Goal: Task Accomplishment & Management: Use online tool/utility

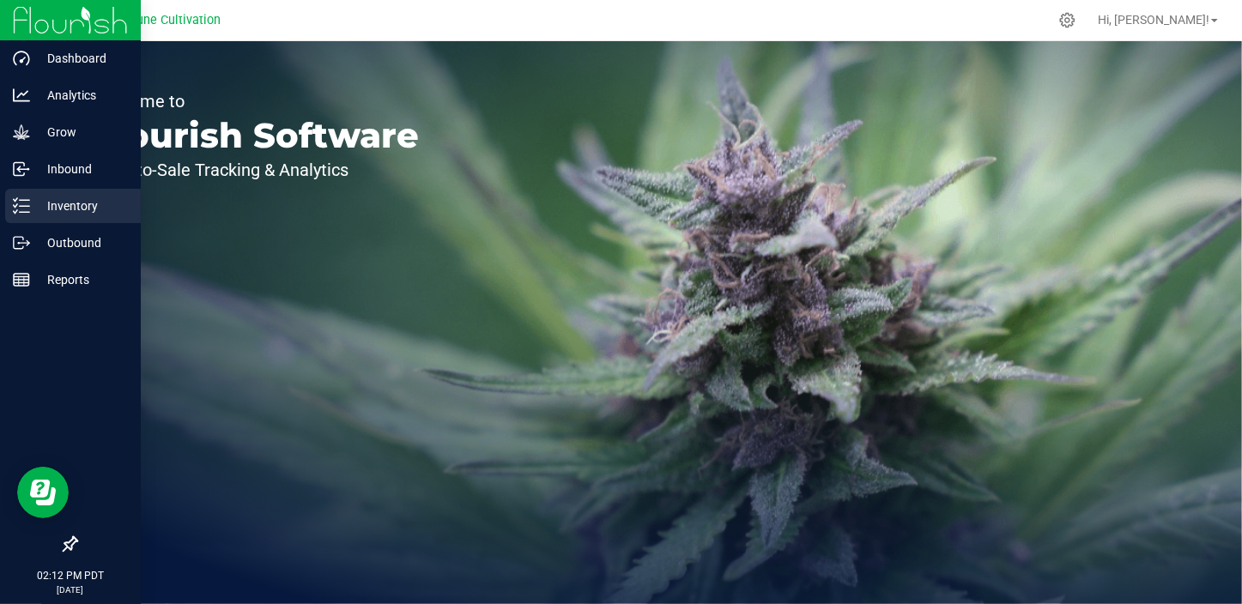
click at [34, 209] on p "Inventory" at bounding box center [81, 206] width 103 height 21
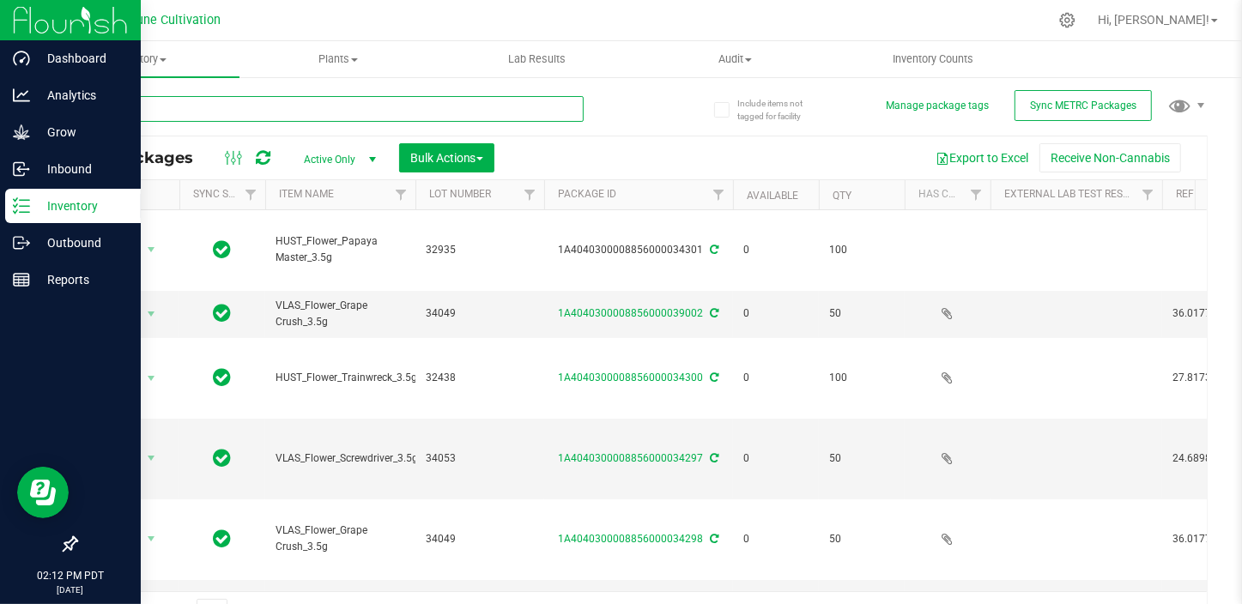
click at [297, 108] on input "text" at bounding box center [330, 109] width 508 height 26
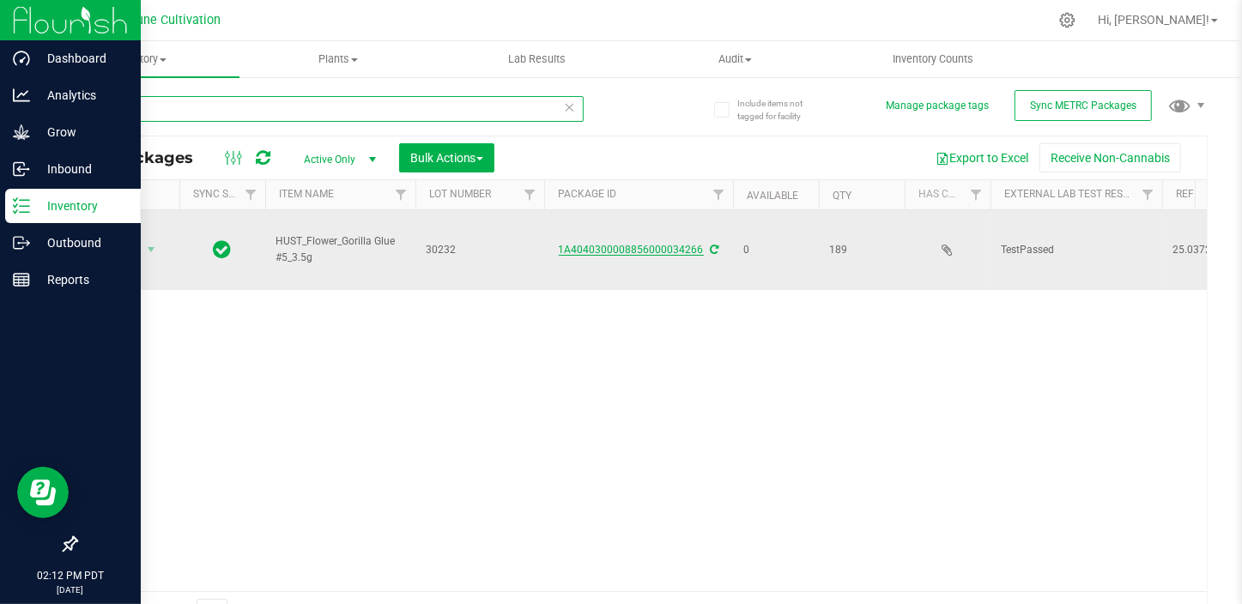
type input "34266"
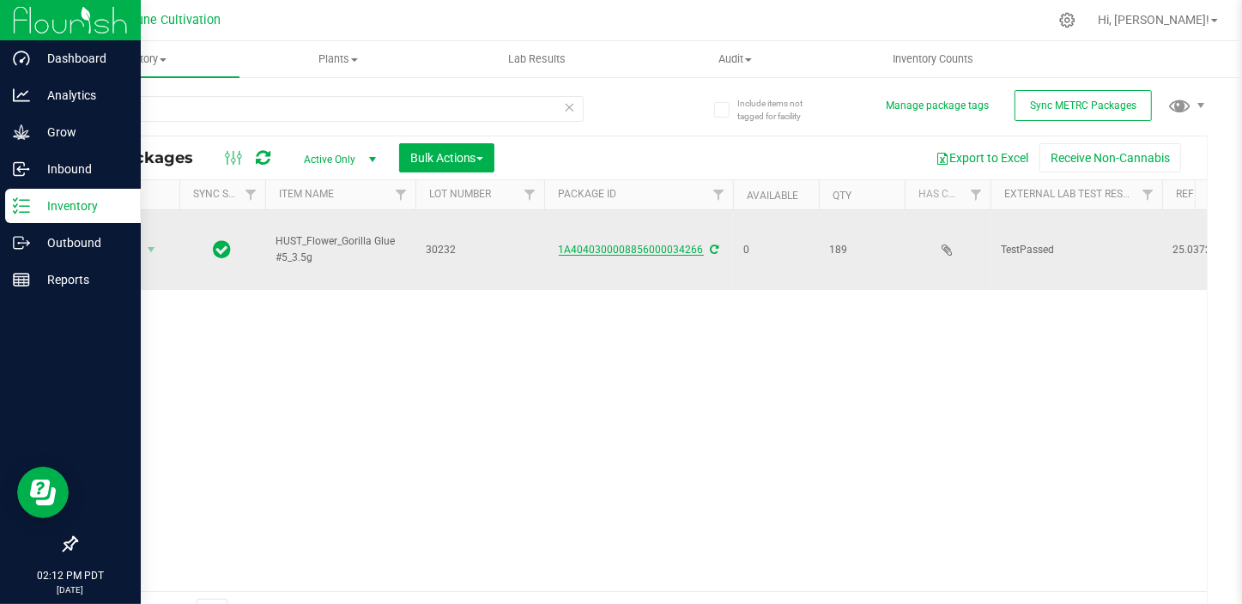
click at [665, 244] on link "1A4040300008856000034266" at bounding box center [631, 250] width 145 height 12
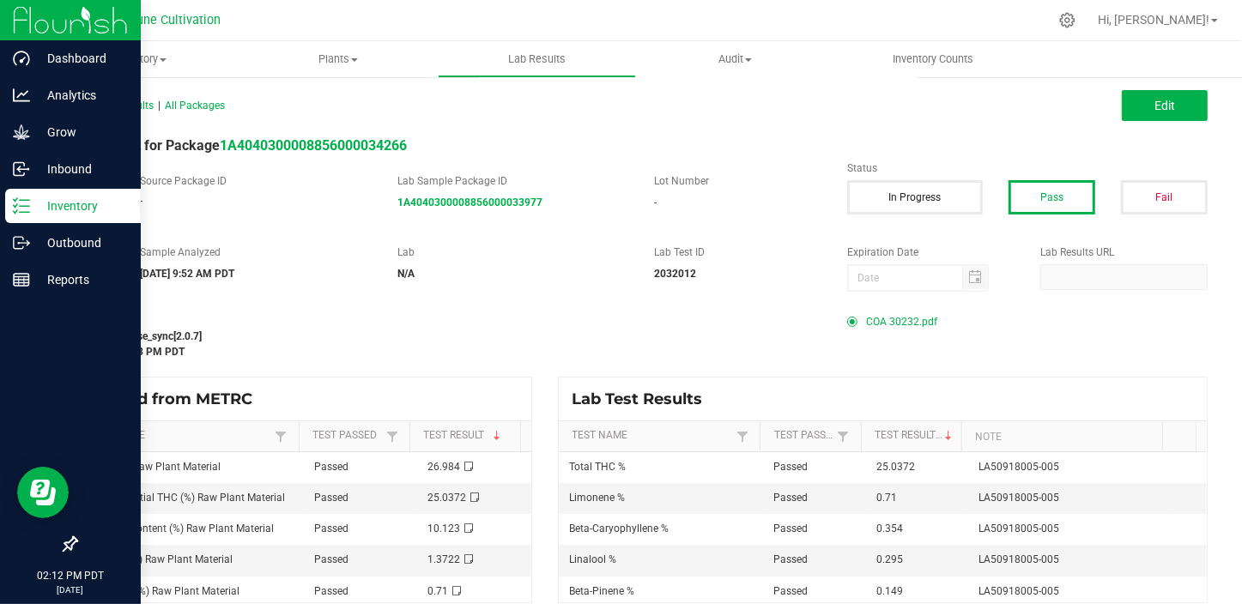
click at [888, 324] on span "COA 30232.pdf" at bounding box center [901, 322] width 71 height 26
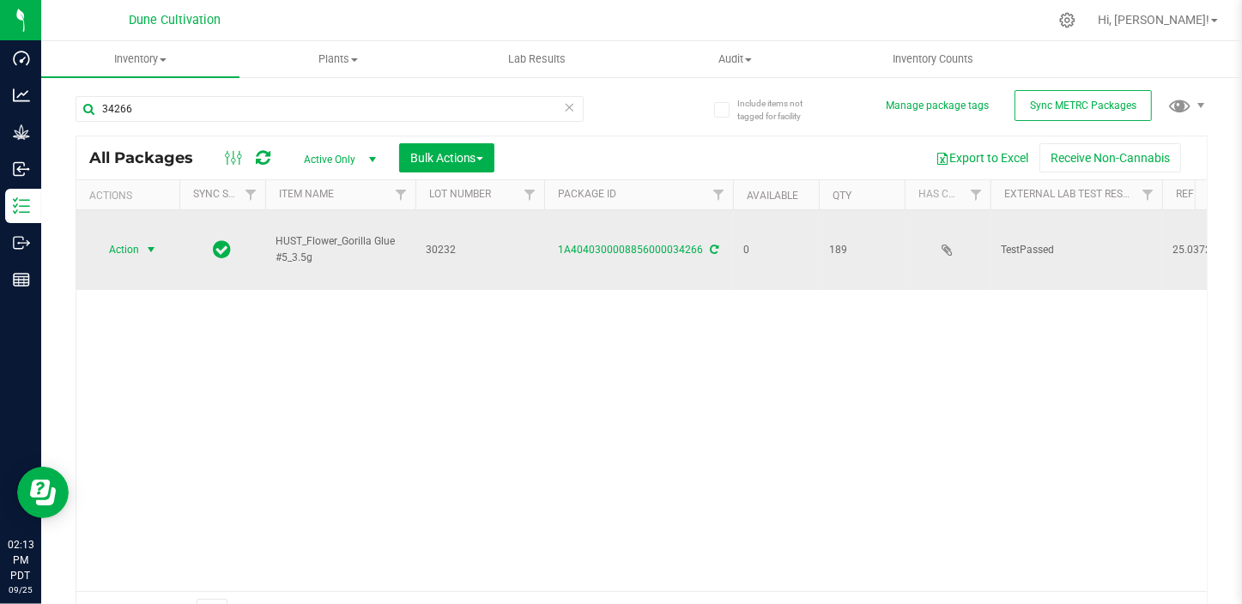
click at [108, 238] on span "Action" at bounding box center [117, 250] width 46 height 24
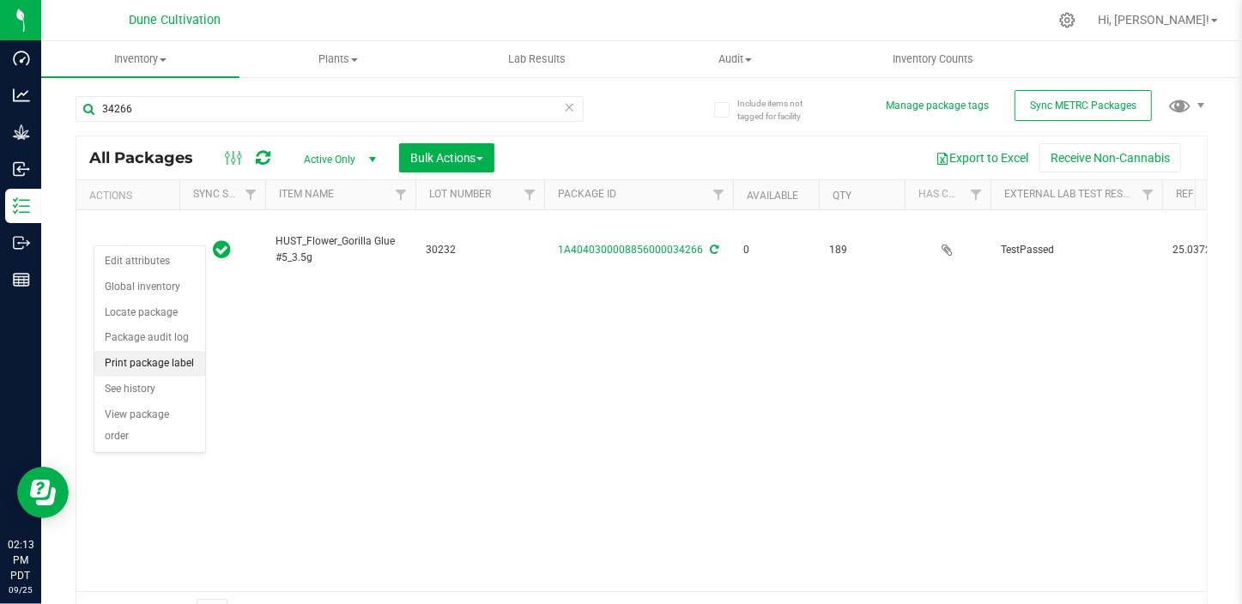
click at [137, 366] on li "Print package label" at bounding box center [149, 364] width 111 height 26
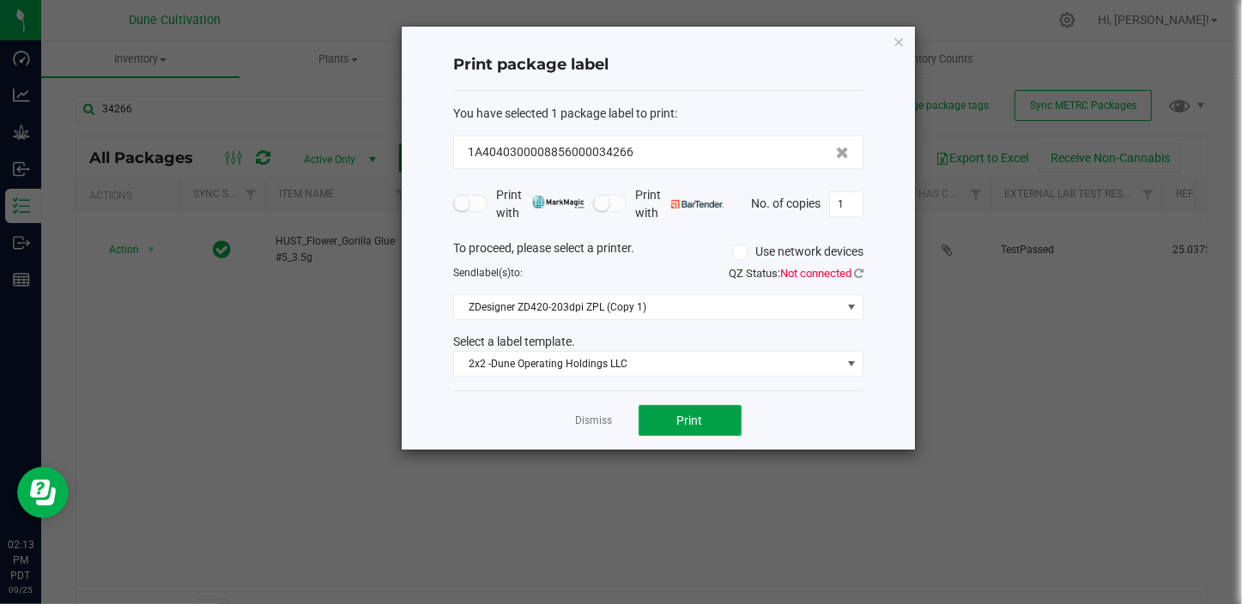
click at [678, 426] on span "Print" at bounding box center [690, 421] width 26 height 14
click at [901, 44] on icon "button" at bounding box center [898, 41] width 12 height 21
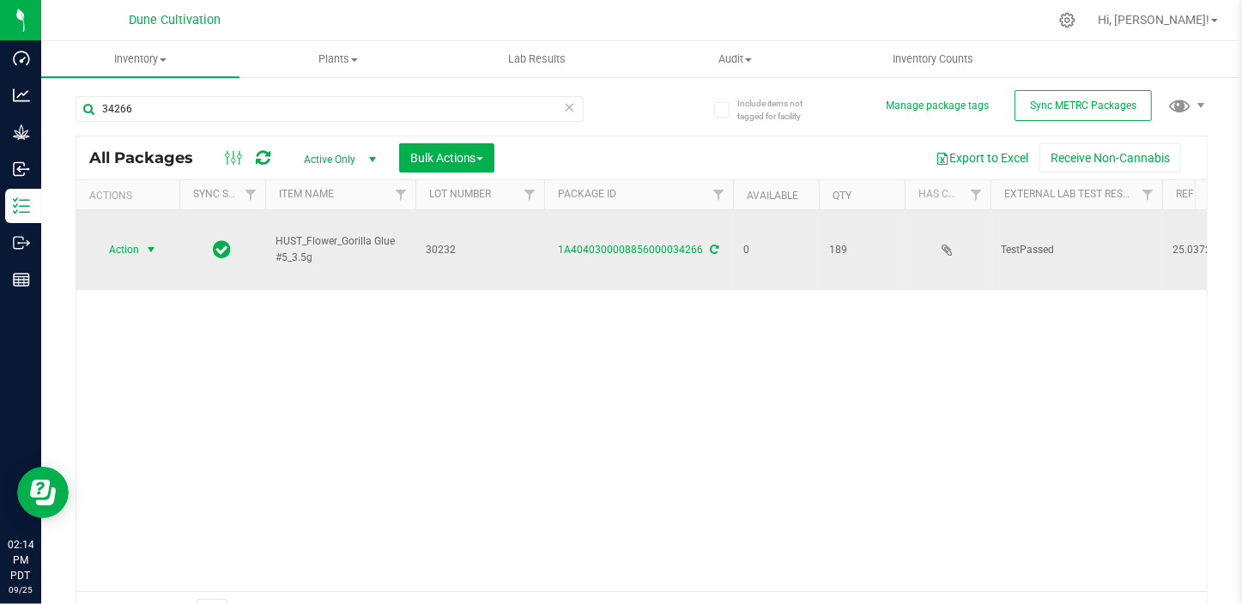
click at [118, 238] on span "Action" at bounding box center [117, 250] width 46 height 24
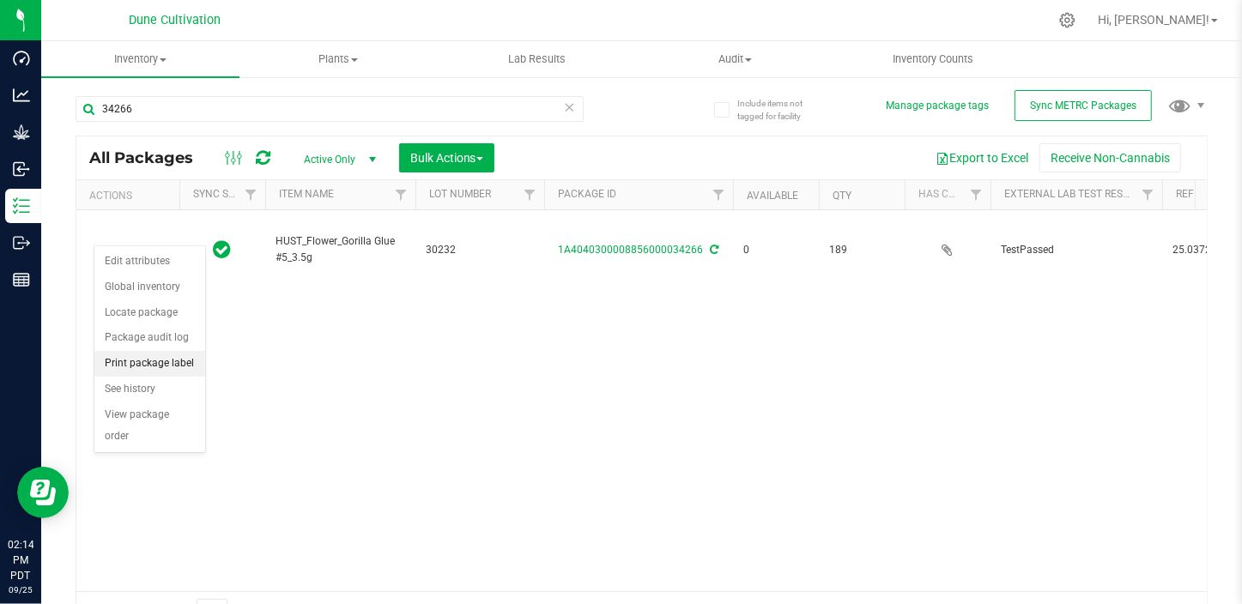
click at [144, 365] on li "Print package label" at bounding box center [149, 364] width 111 height 26
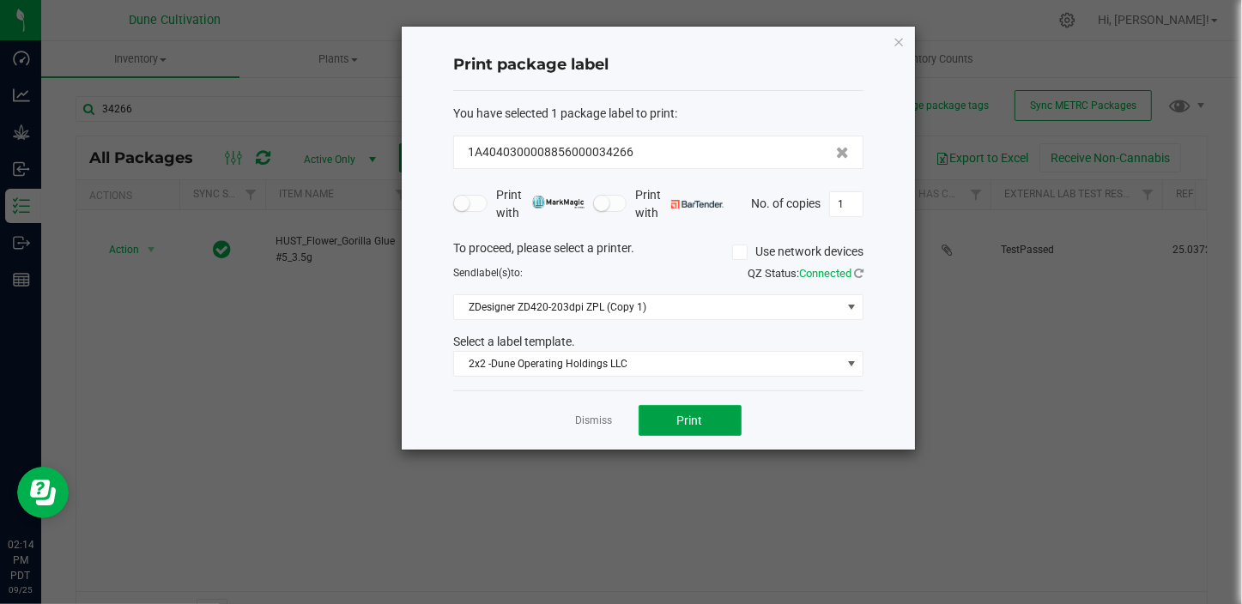
click at [700, 414] on span "Print" at bounding box center [690, 421] width 26 height 14
click at [894, 39] on icon "button" at bounding box center [898, 41] width 12 height 21
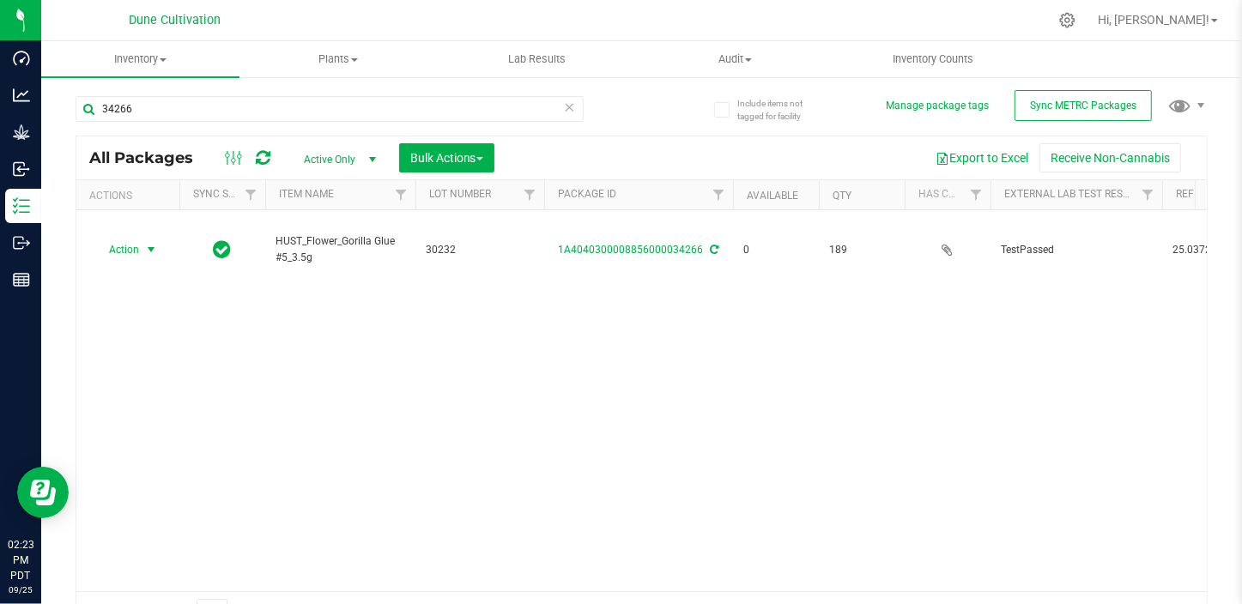
click at [237, 94] on div "34266" at bounding box center [359, 108] width 566 height 55
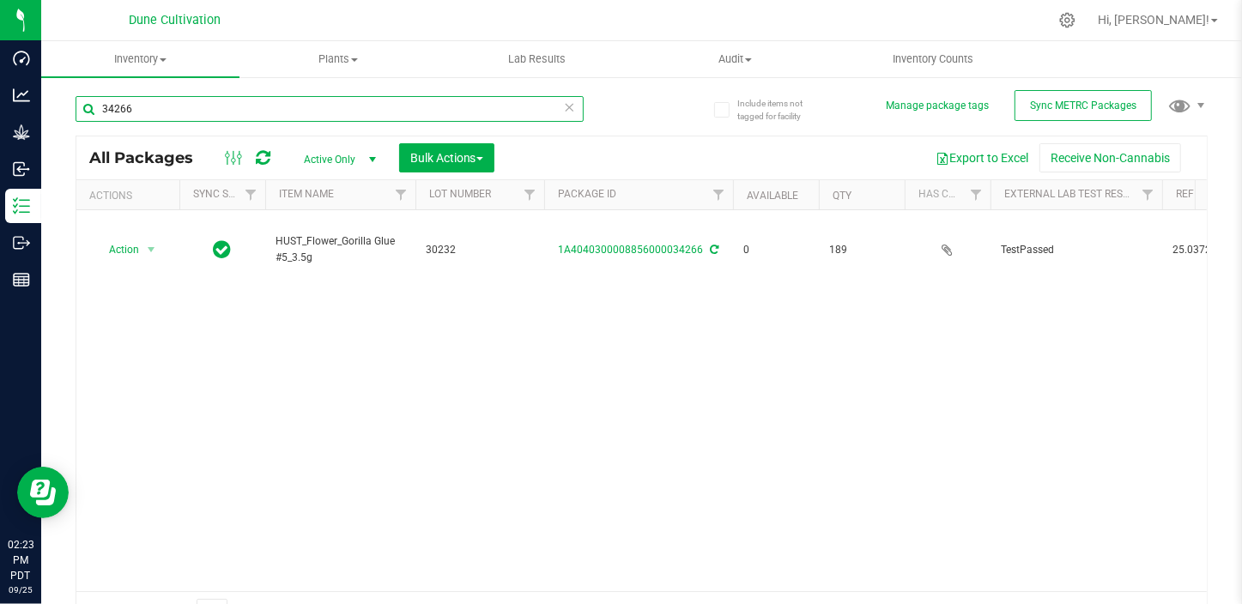
click at [221, 106] on input "34266" at bounding box center [330, 109] width 508 height 26
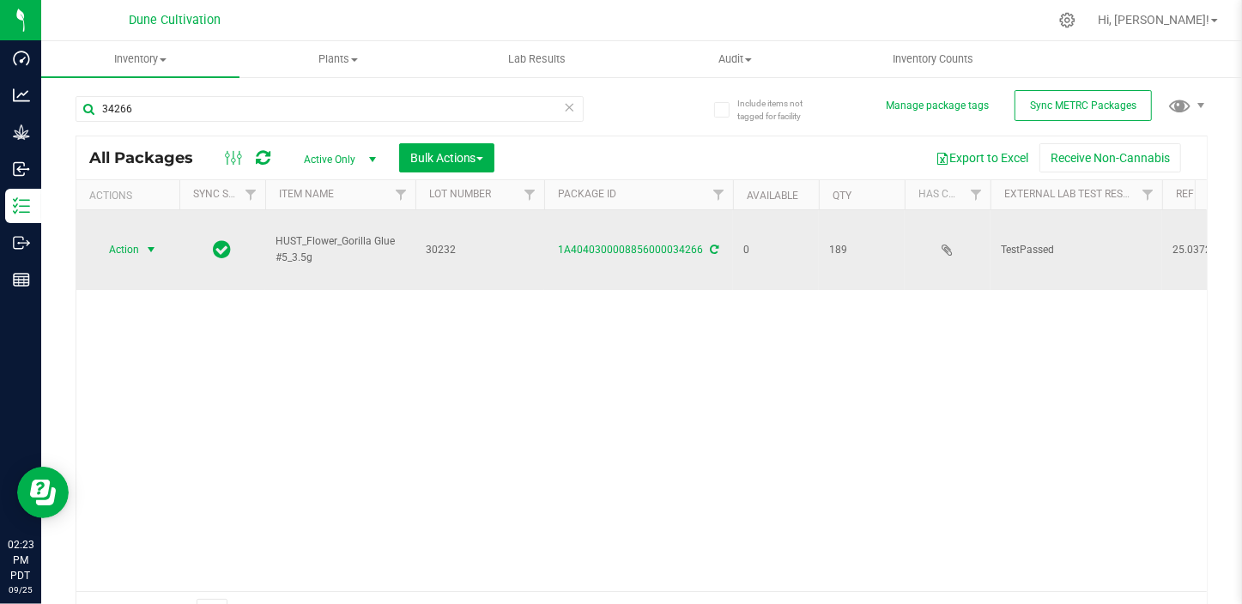
click at [139, 239] on span "Action" at bounding box center [117, 250] width 46 height 24
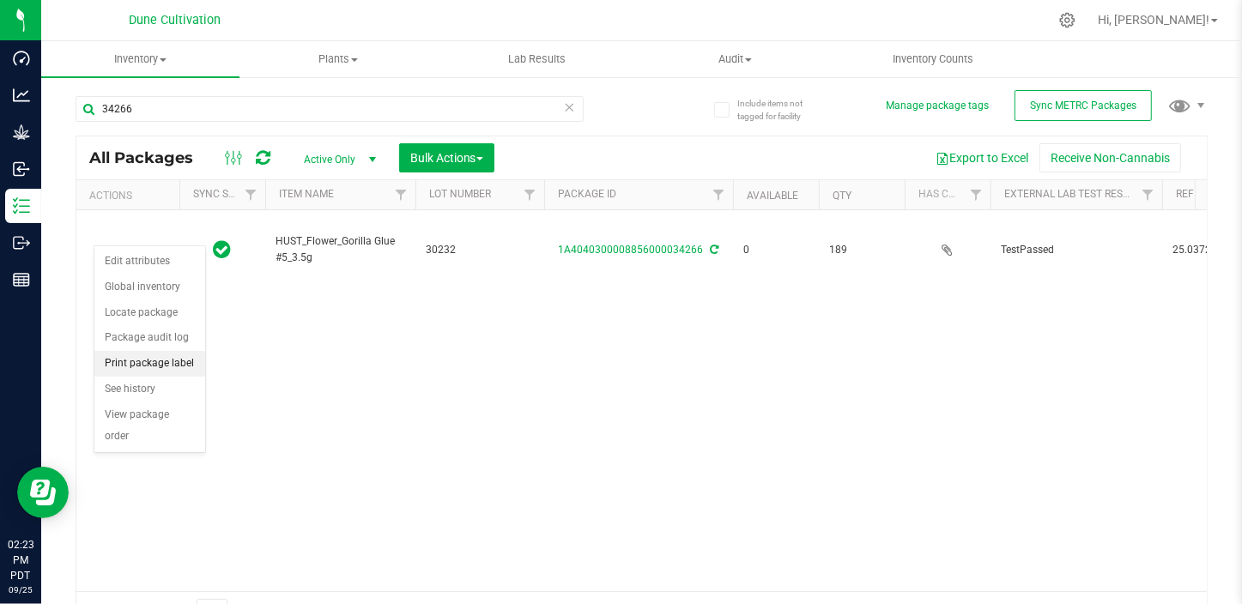
click at [166, 365] on li "Print package label" at bounding box center [149, 364] width 111 height 26
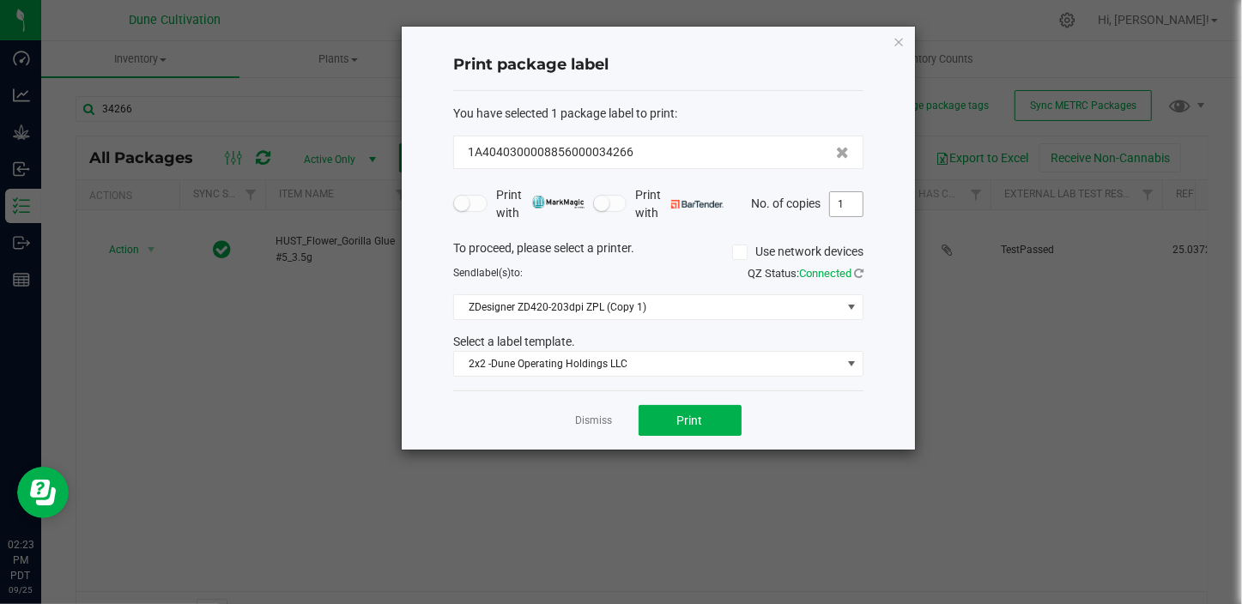
click at [841, 204] on input "1" at bounding box center [846, 204] width 33 height 24
click at [898, 36] on icon "button" at bounding box center [898, 41] width 12 height 21
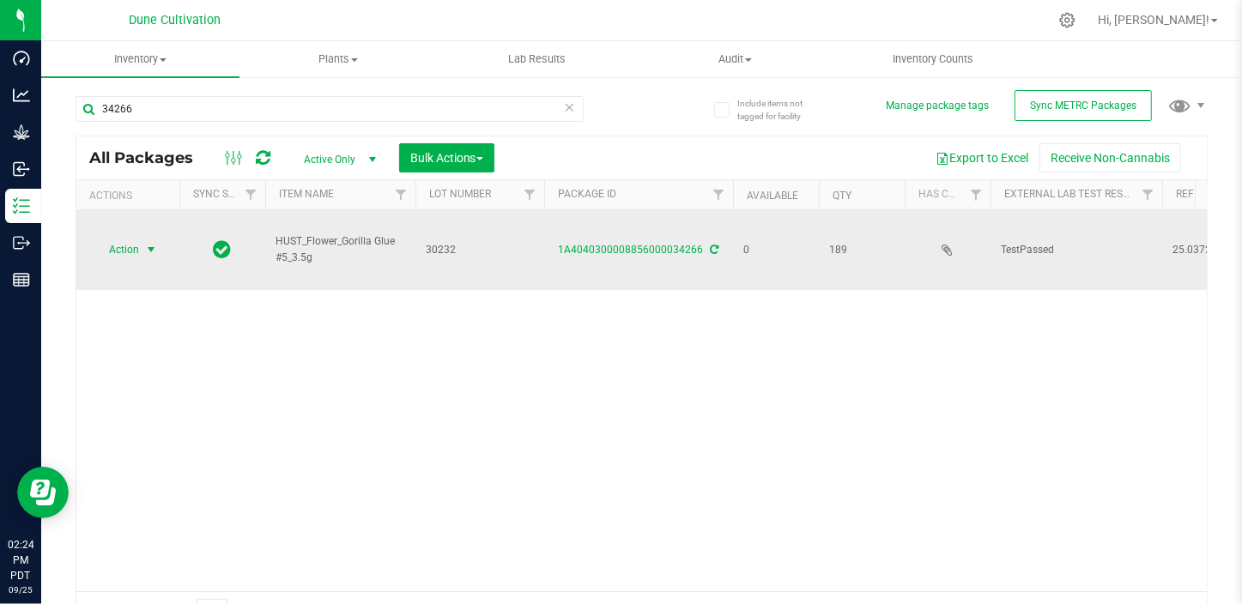
click at [120, 238] on span "Action" at bounding box center [117, 250] width 46 height 24
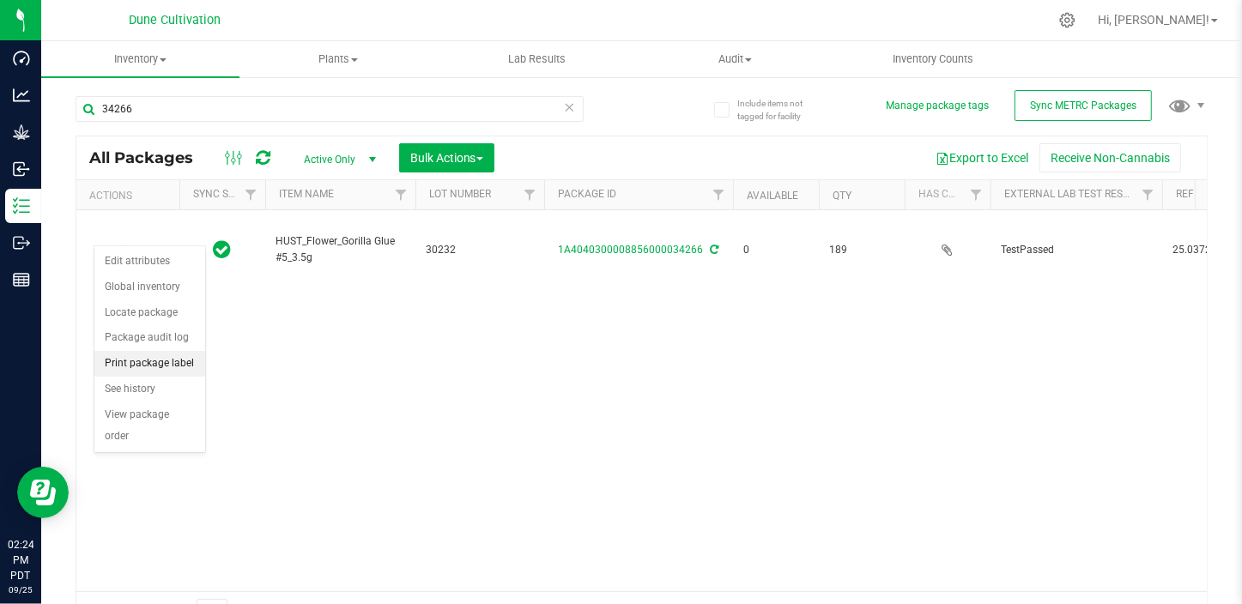
click at [122, 360] on li "Print package label" at bounding box center [149, 364] width 111 height 26
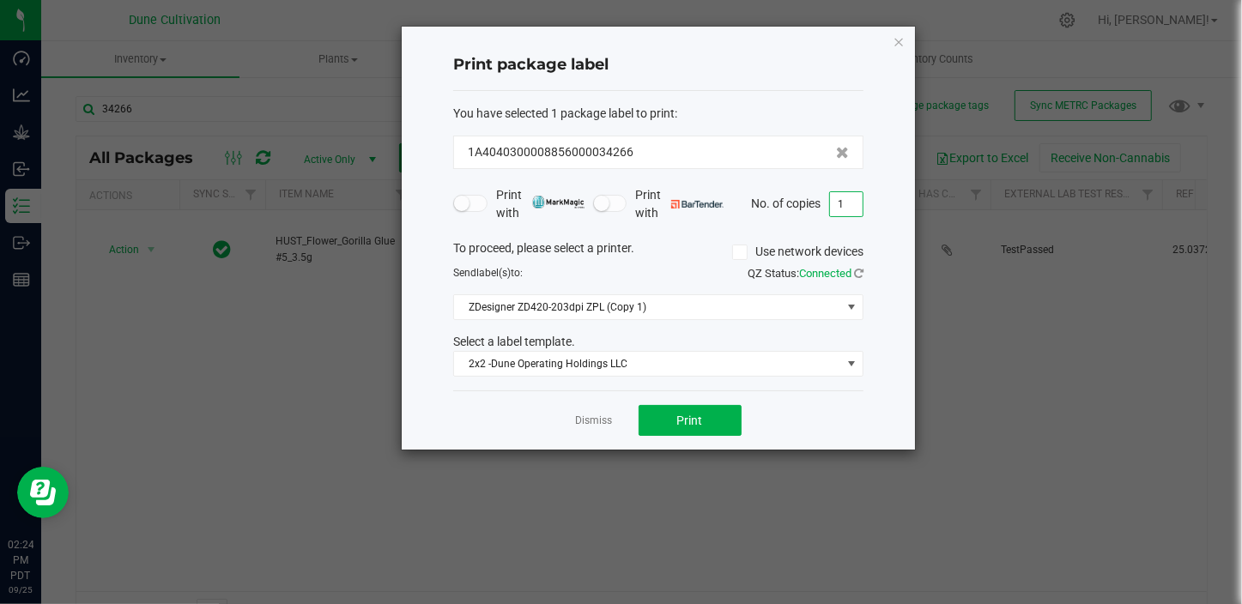
click at [844, 210] on input "1" at bounding box center [846, 204] width 33 height 24
type input "189"
click at [684, 422] on span "Print" at bounding box center [690, 421] width 26 height 14
click at [897, 39] on icon "button" at bounding box center [898, 41] width 12 height 21
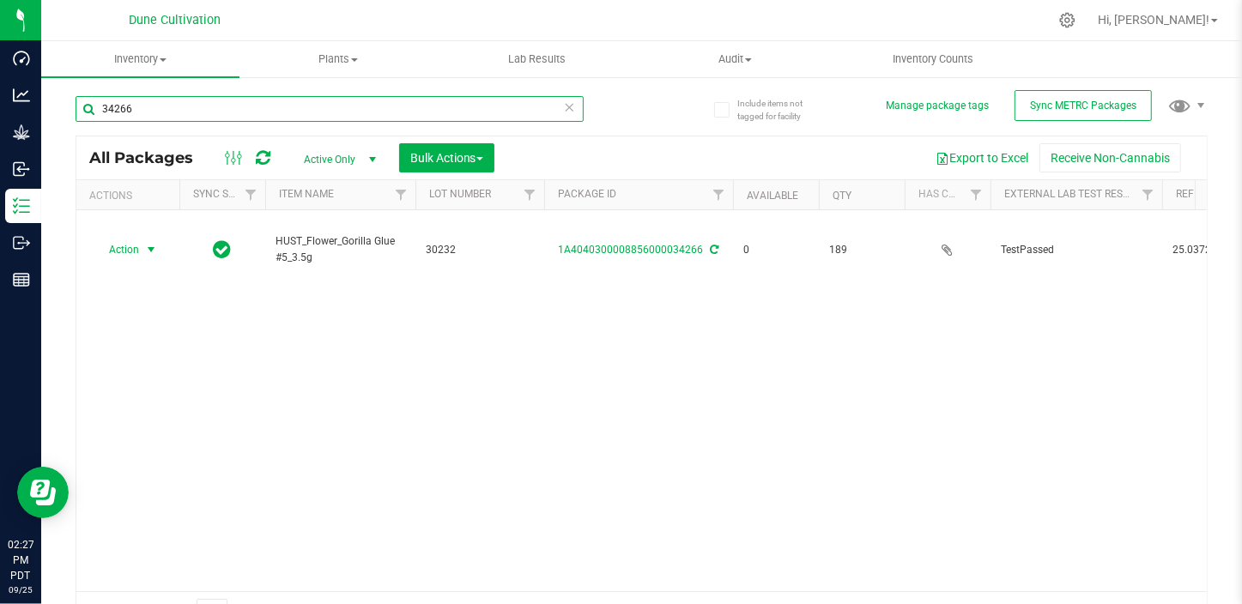
click at [455, 114] on input "34266" at bounding box center [330, 109] width 508 height 26
type input "34269"
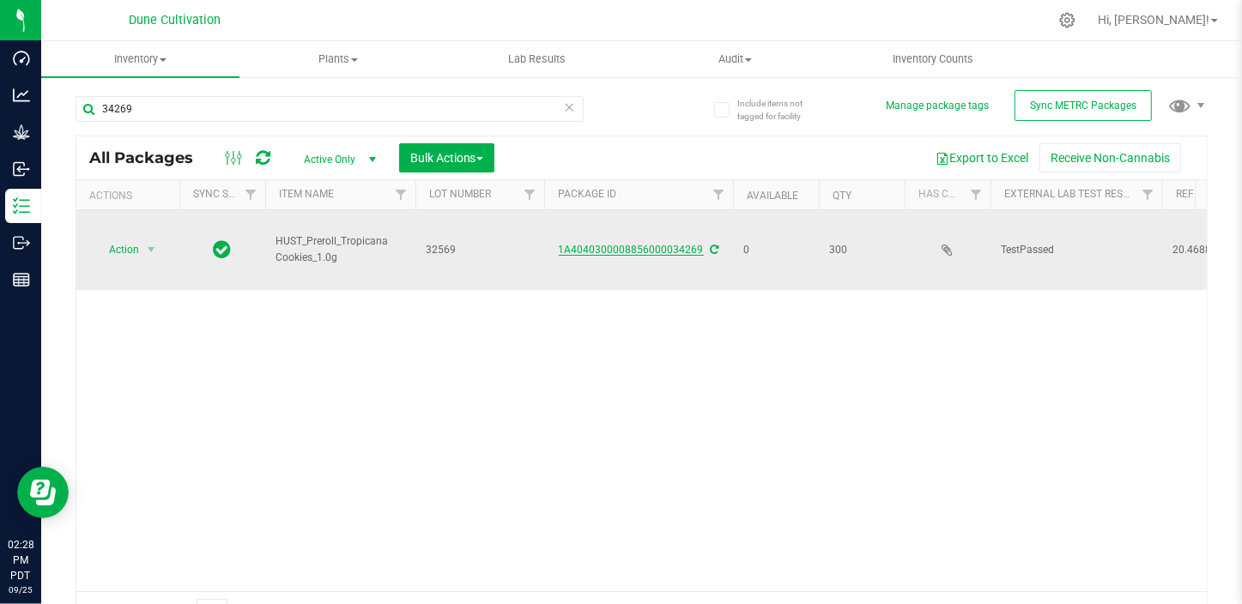
click at [644, 244] on link "1A4040300008856000034269" at bounding box center [631, 250] width 145 height 12
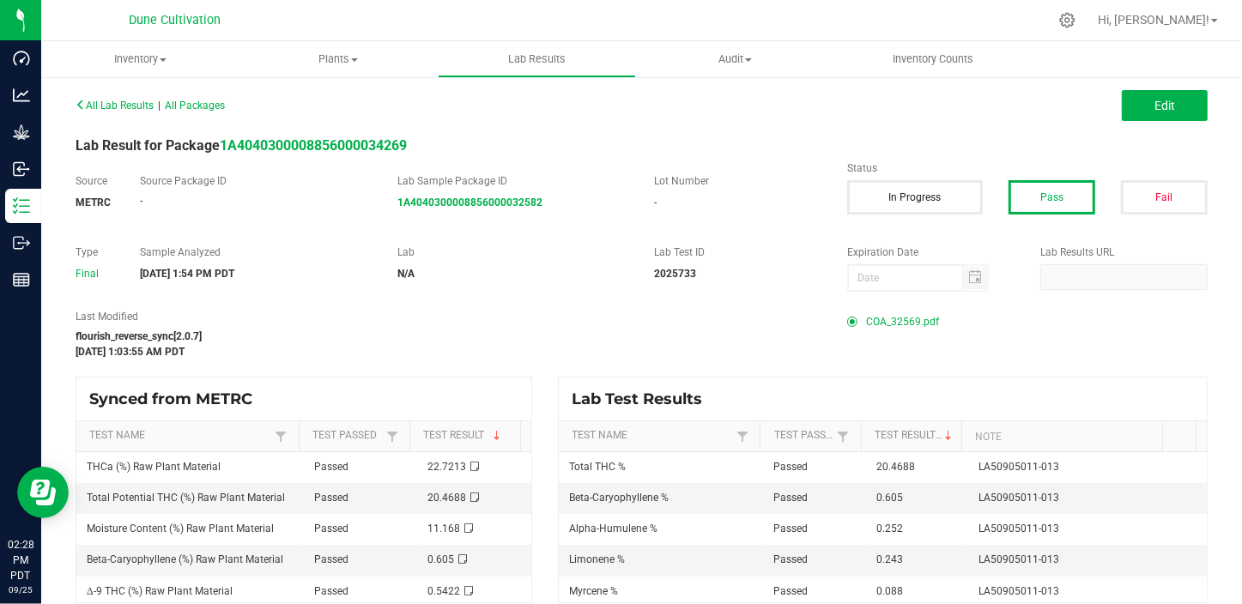
click at [874, 317] on span "COA_32569.pdf" at bounding box center [902, 322] width 73 height 26
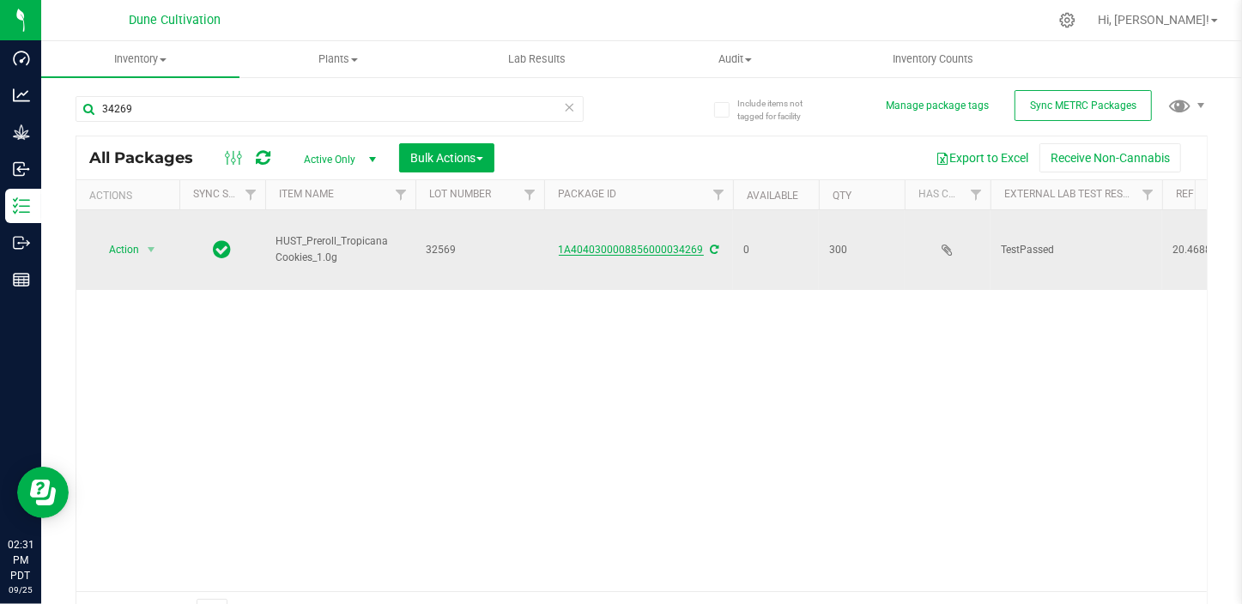
click at [655, 244] on link "1A4040300008856000034269" at bounding box center [631, 250] width 145 height 12
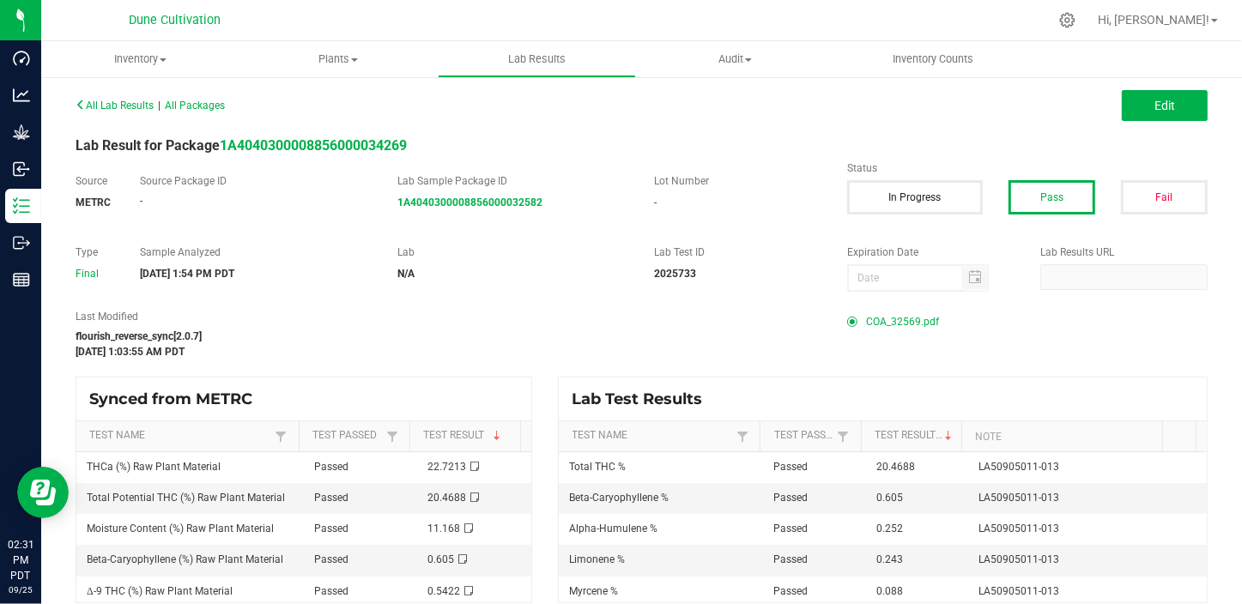
click at [911, 322] on span "COA_32569.pdf" at bounding box center [902, 322] width 73 height 26
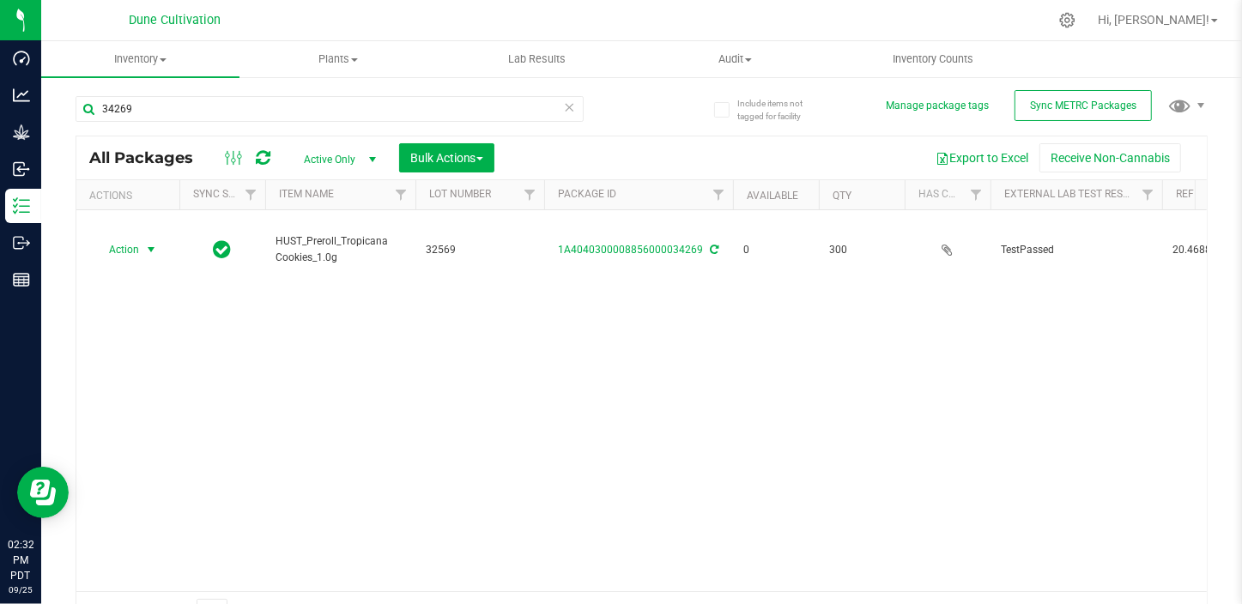
click at [112, 239] on span "Action" at bounding box center [117, 250] width 46 height 24
click at [134, 361] on li "Print package label" at bounding box center [149, 364] width 111 height 26
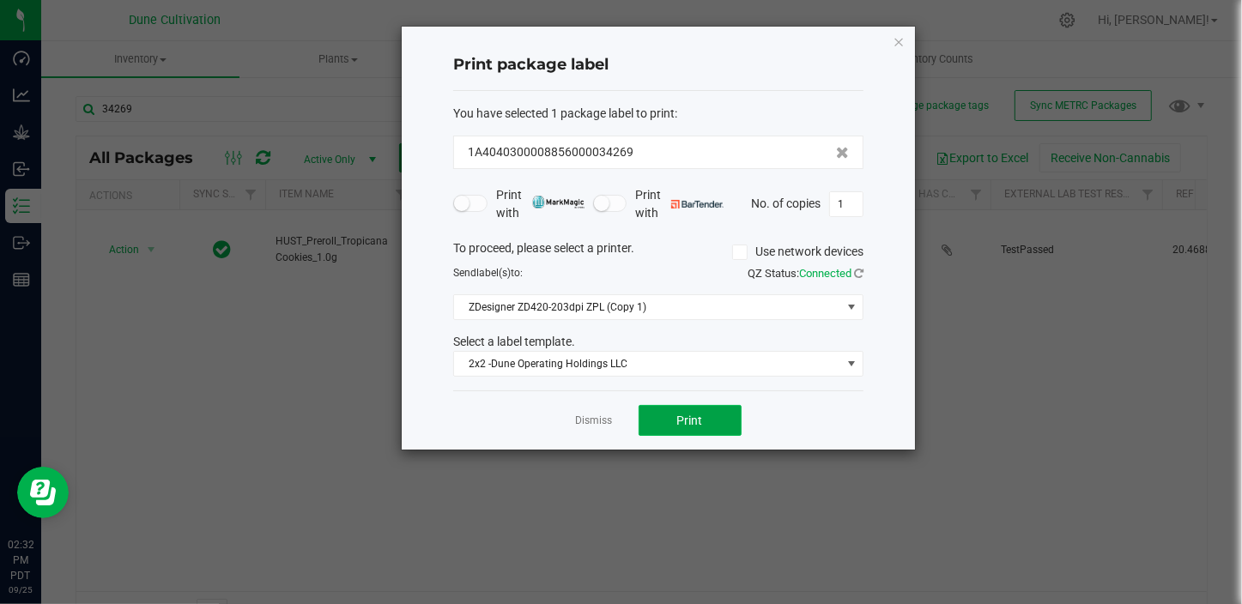
click at [668, 419] on button "Print" at bounding box center [689, 420] width 103 height 31
click at [899, 35] on icon "button" at bounding box center [898, 41] width 12 height 21
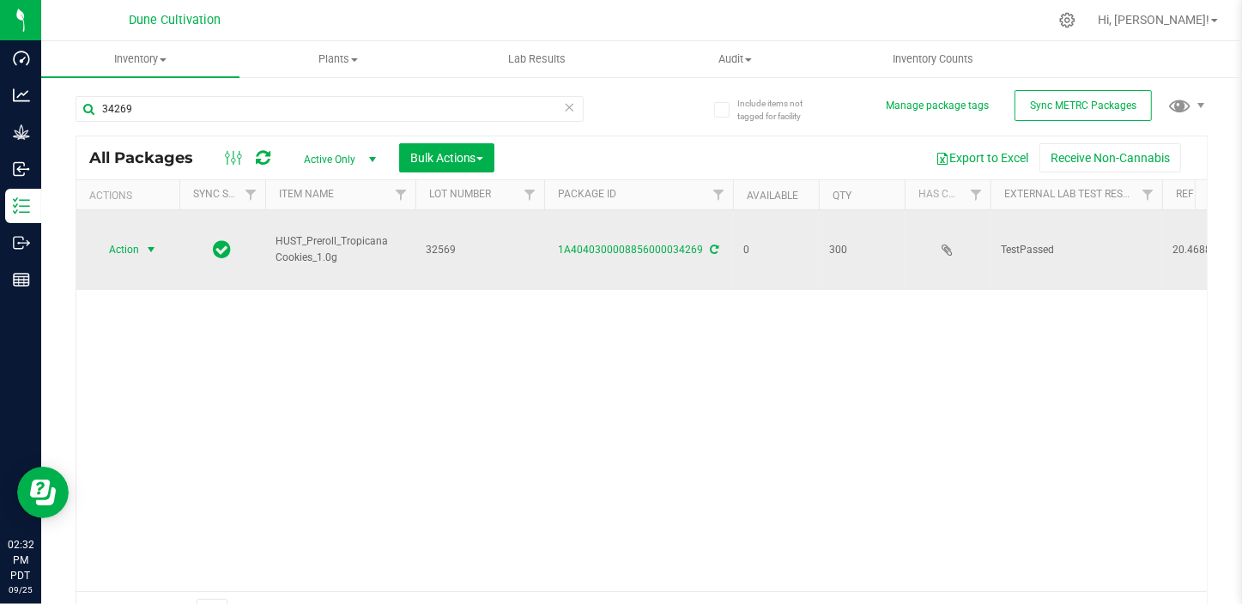
click at [121, 238] on span "Action" at bounding box center [117, 250] width 46 height 24
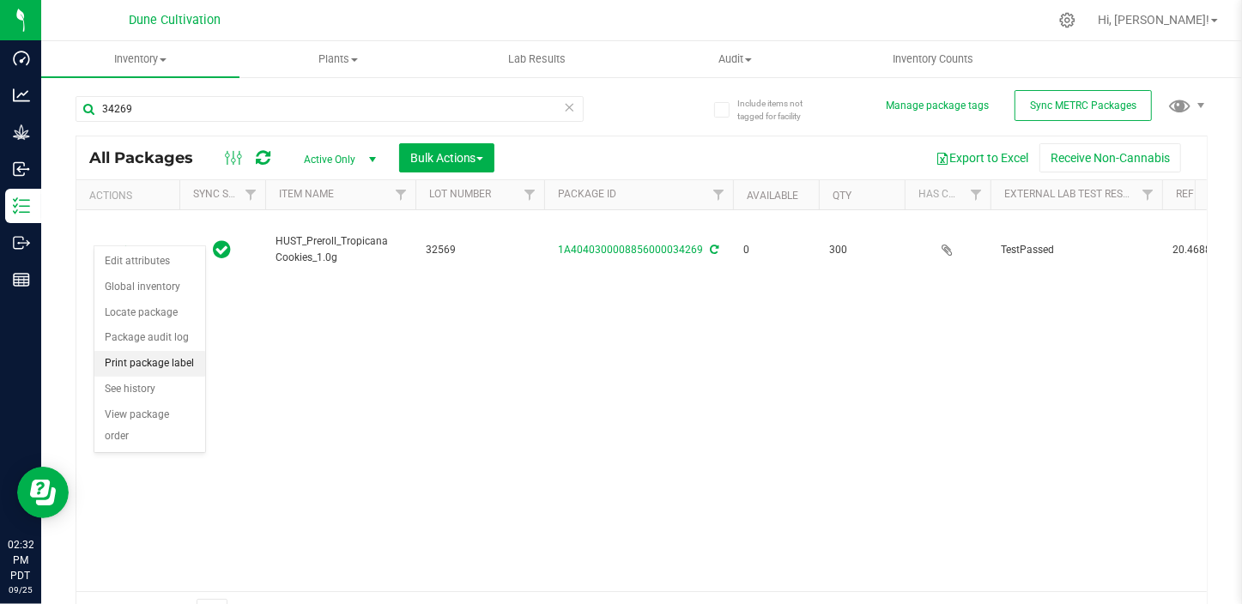
click at [148, 353] on li "Print package label" at bounding box center [149, 364] width 111 height 26
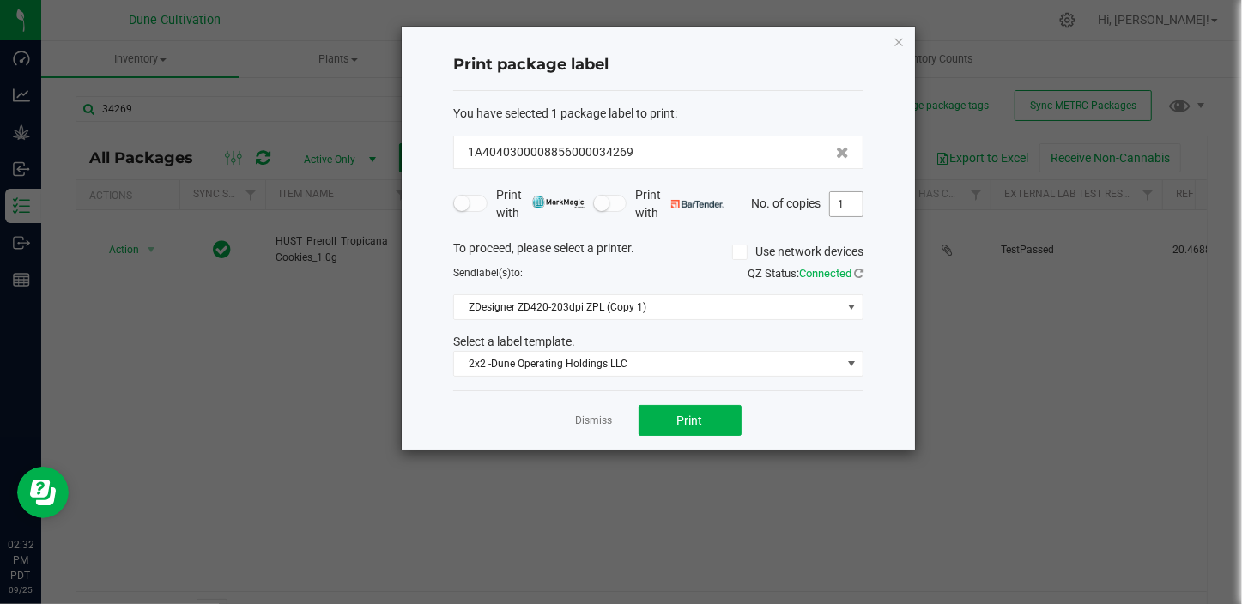
click at [854, 208] on input "1" at bounding box center [846, 204] width 33 height 24
type input "300"
drag, startPoint x: 686, startPoint y: 406, endPoint x: 665, endPoint y: 417, distance: 24.2
click at [665, 417] on button "Print" at bounding box center [689, 420] width 103 height 31
click at [892, 43] on icon "button" at bounding box center [898, 41] width 12 height 21
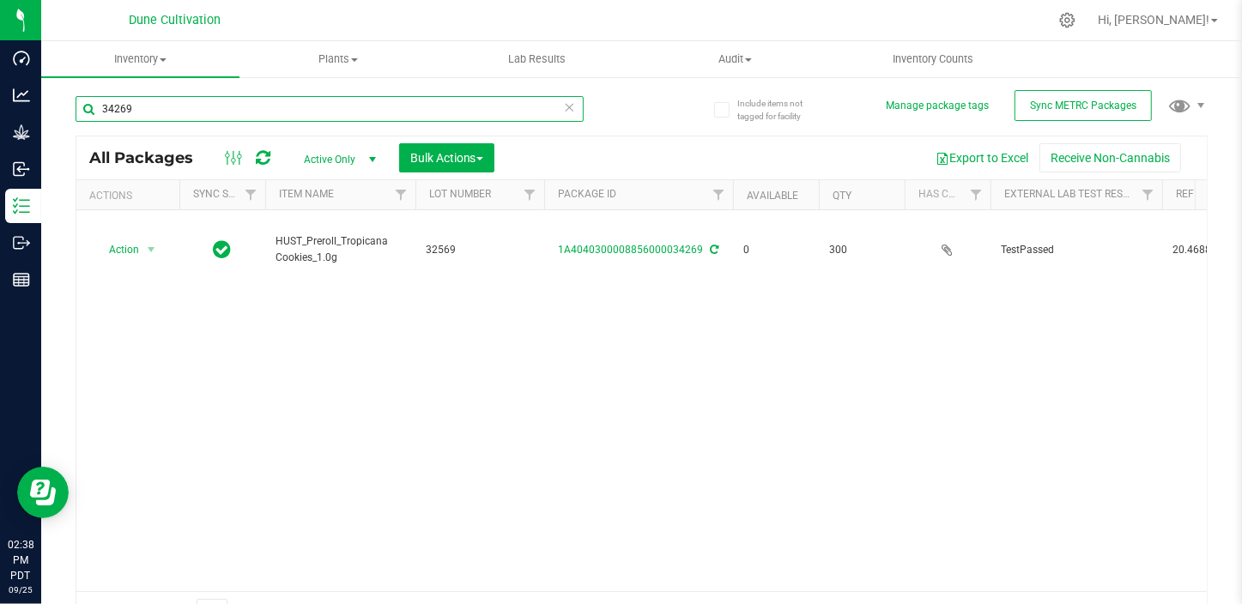
click at [304, 102] on input "34269" at bounding box center [330, 109] width 508 height 26
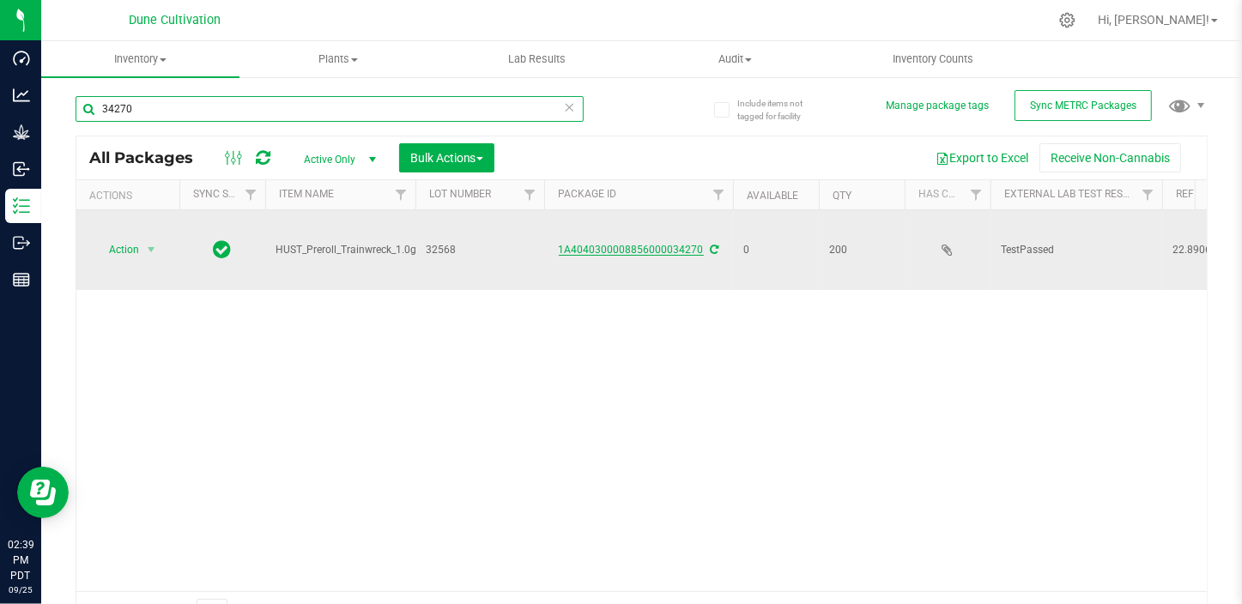
type input "34270"
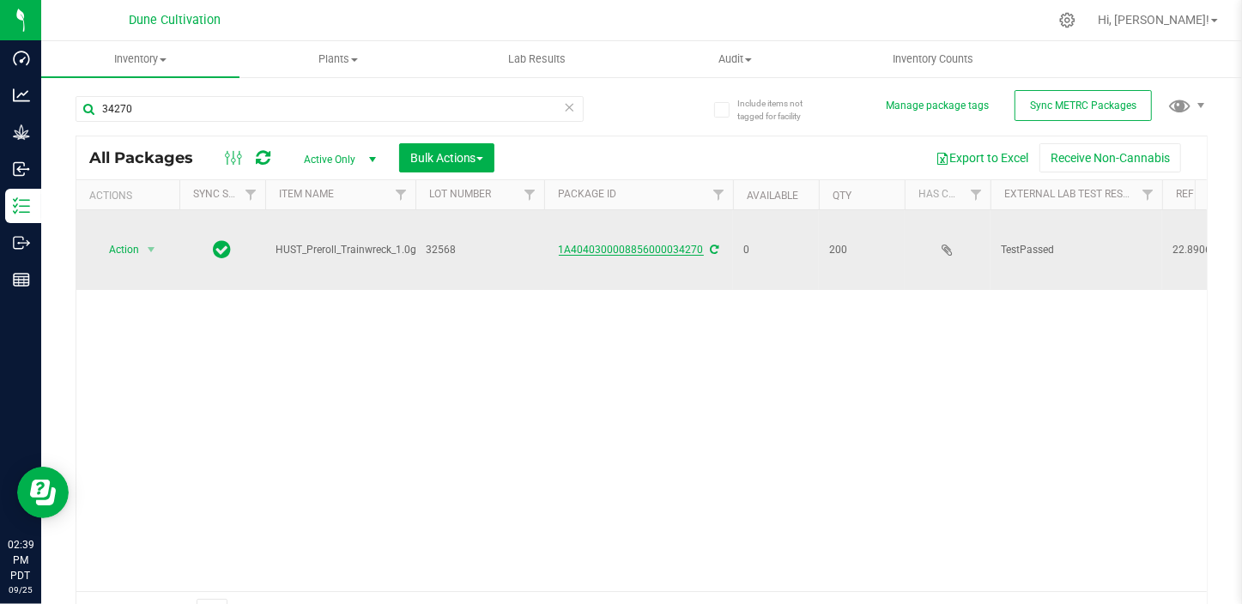
click at [655, 244] on link "1A4040300008856000034270" at bounding box center [631, 250] width 145 height 12
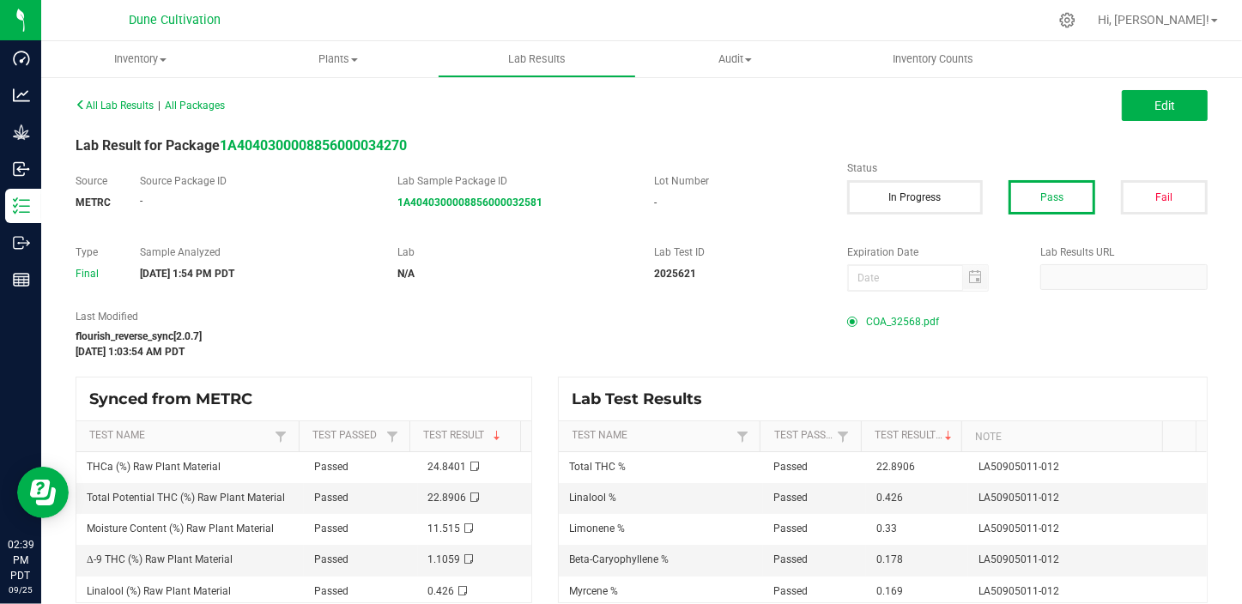
click at [877, 323] on span "COA_32568.pdf" at bounding box center [902, 322] width 73 height 26
click at [907, 323] on span "COA_32568.pdf" at bounding box center [902, 322] width 73 height 26
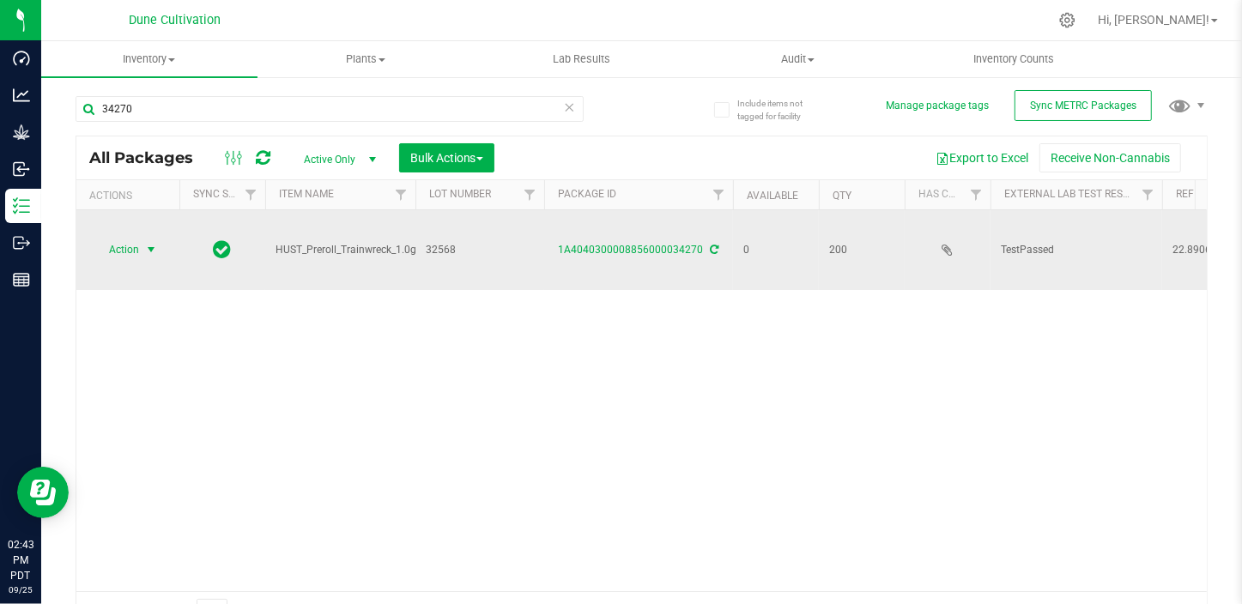
click at [133, 238] on span "Action" at bounding box center [117, 250] width 46 height 24
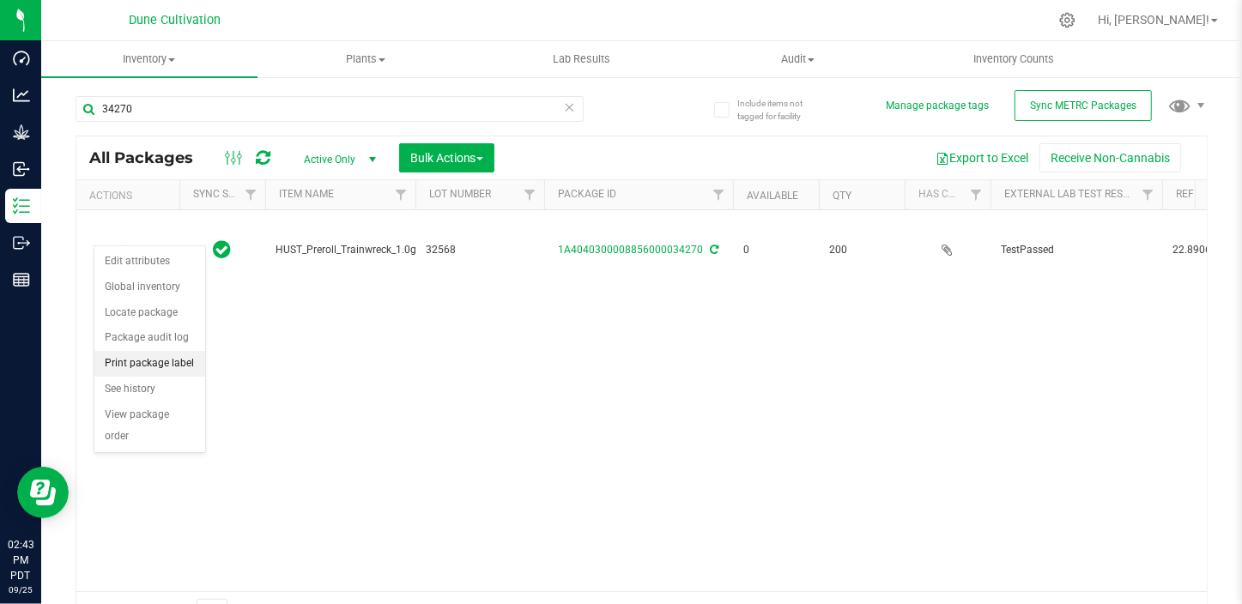
click at [123, 368] on li "Print package label" at bounding box center [149, 364] width 111 height 26
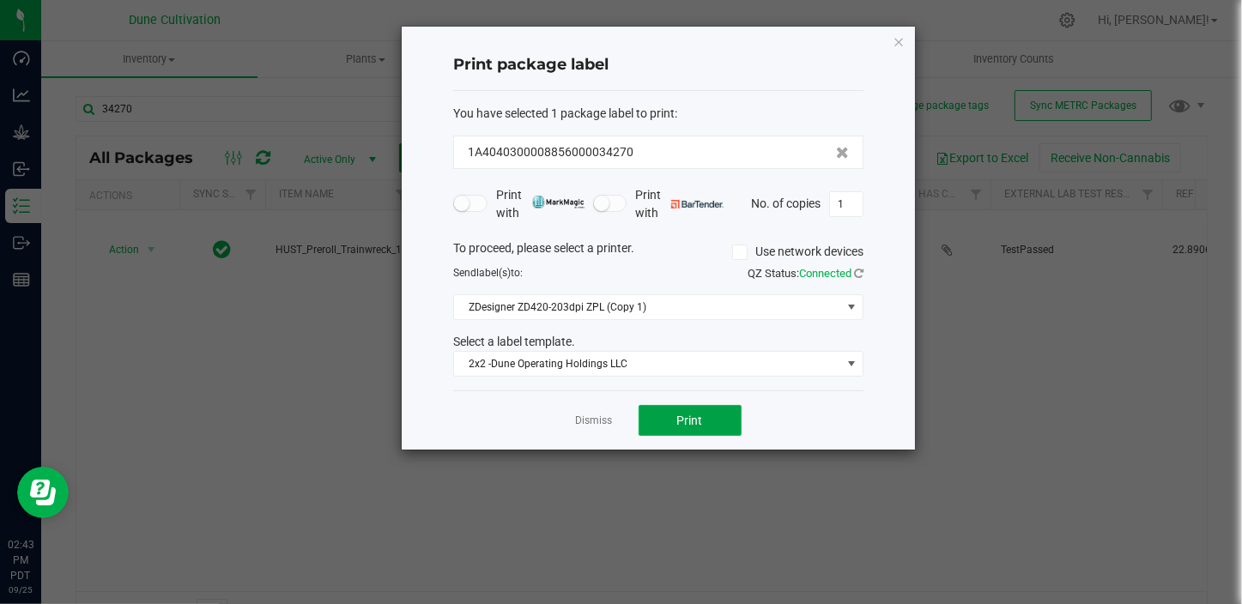
click at [674, 411] on button "Print" at bounding box center [689, 420] width 103 height 31
click at [898, 39] on icon "button" at bounding box center [898, 41] width 12 height 21
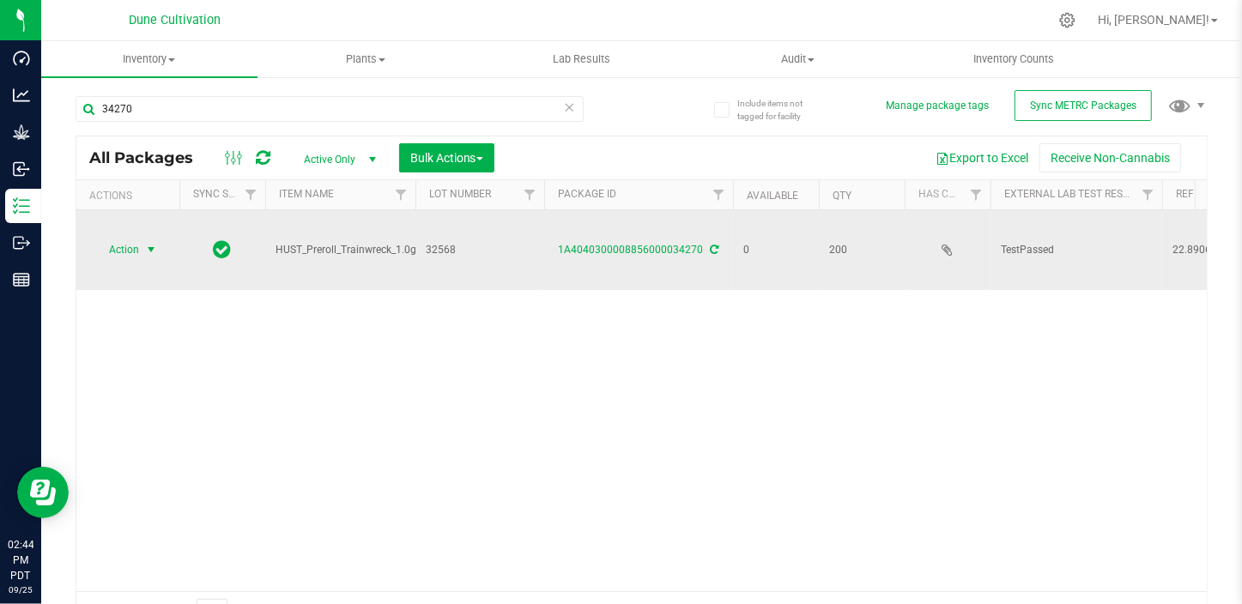
click at [120, 238] on span "Action" at bounding box center [117, 250] width 46 height 24
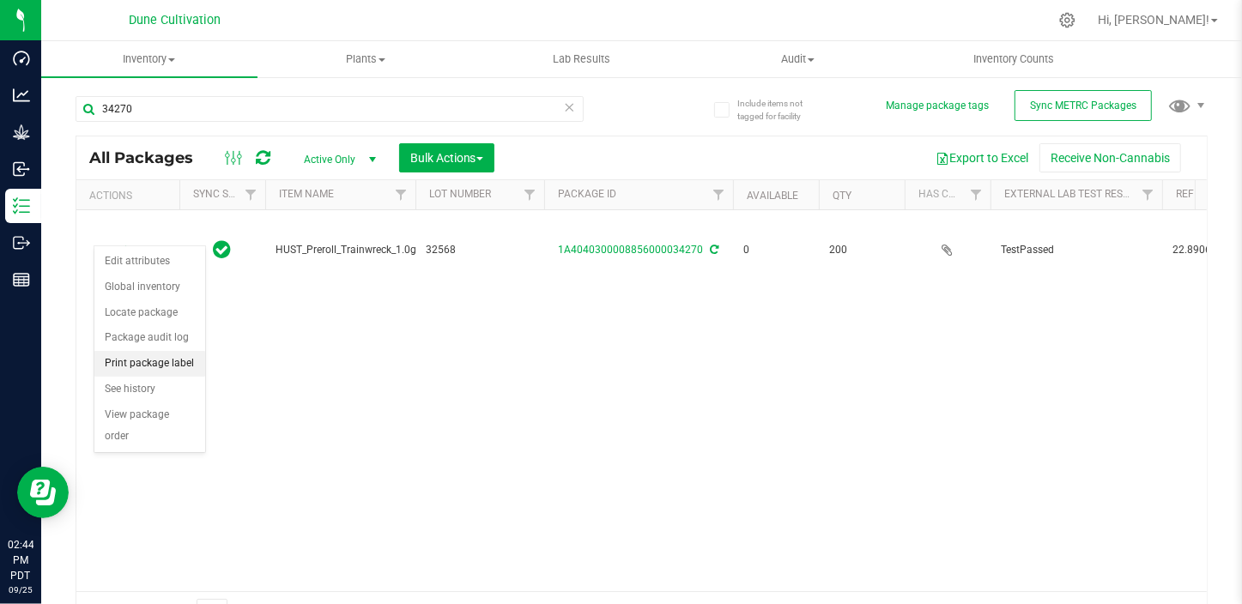
click at [152, 366] on li "Print package label" at bounding box center [149, 364] width 111 height 26
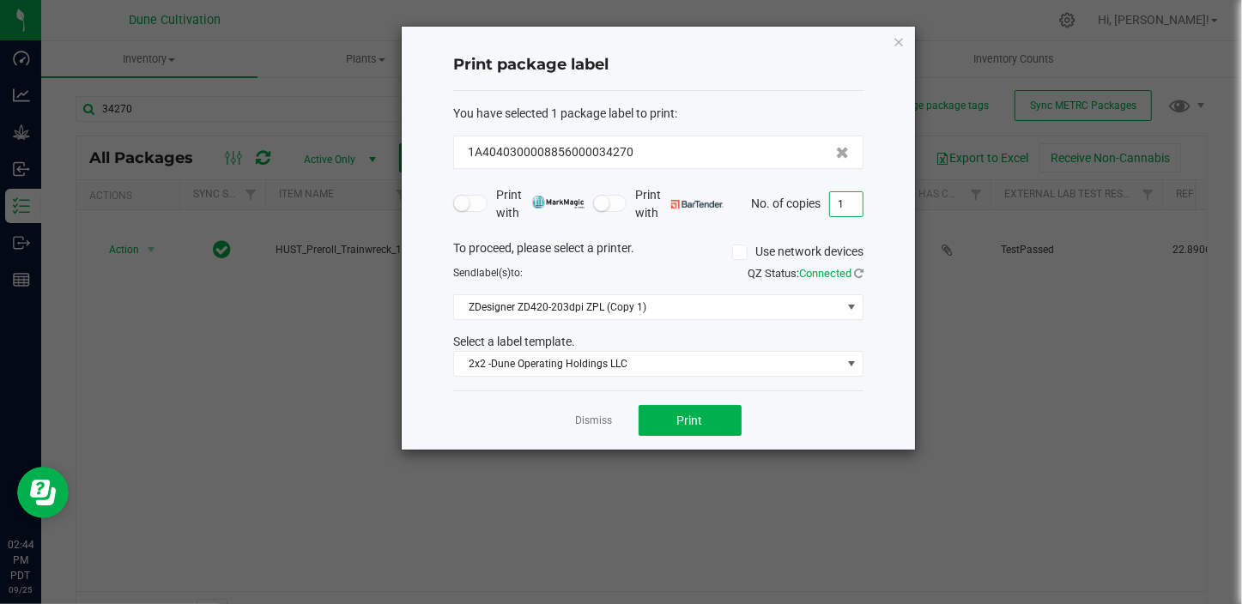
click at [846, 205] on input "1" at bounding box center [846, 204] width 33 height 24
type input "200"
click at [657, 398] on div "Dismiss Print" at bounding box center [658, 419] width 410 height 59
click at [667, 419] on button "Print" at bounding box center [689, 420] width 103 height 31
click at [898, 31] on icon "button" at bounding box center [898, 41] width 12 height 21
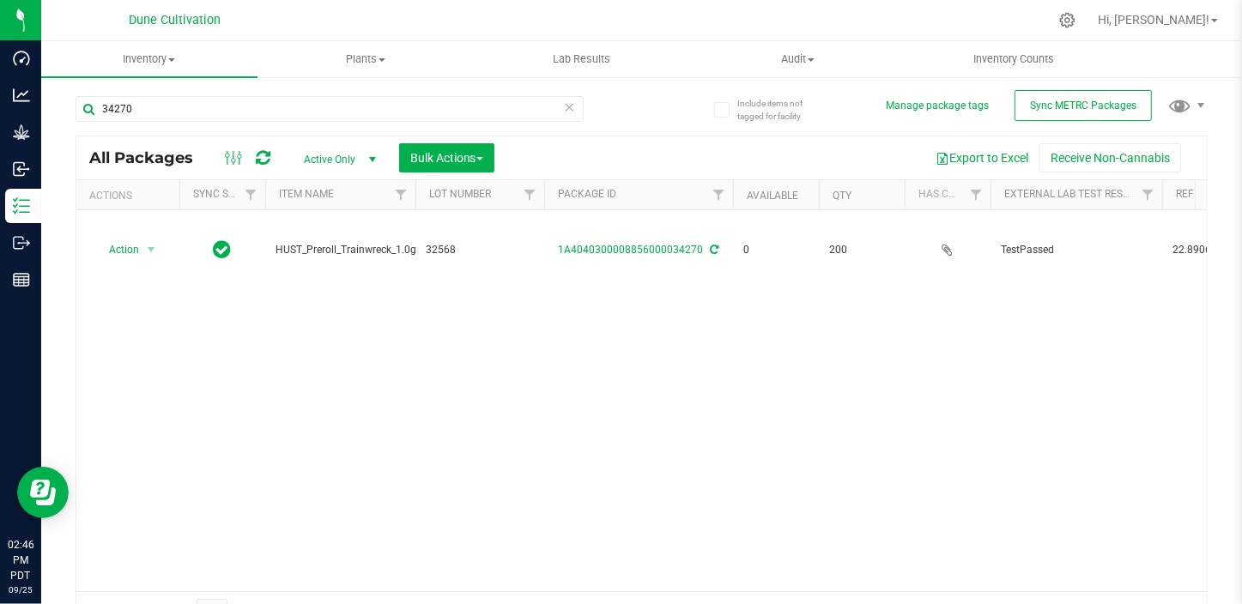
click at [390, 92] on div "34270" at bounding box center [359, 108] width 566 height 55
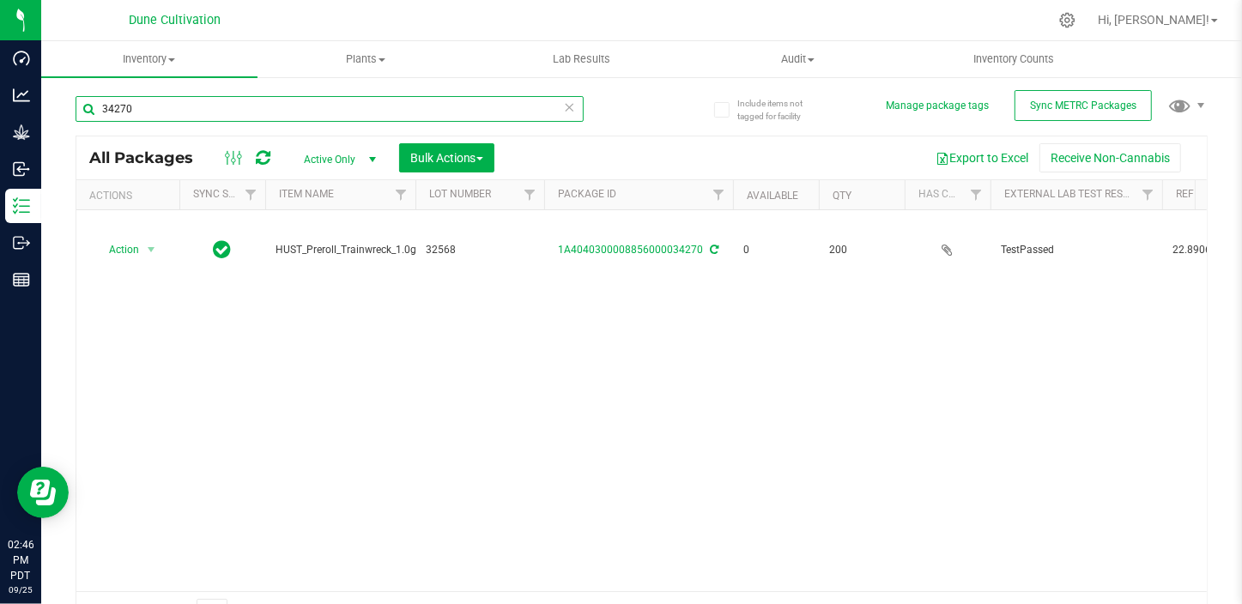
click at [364, 112] on input "34270" at bounding box center [330, 109] width 508 height 26
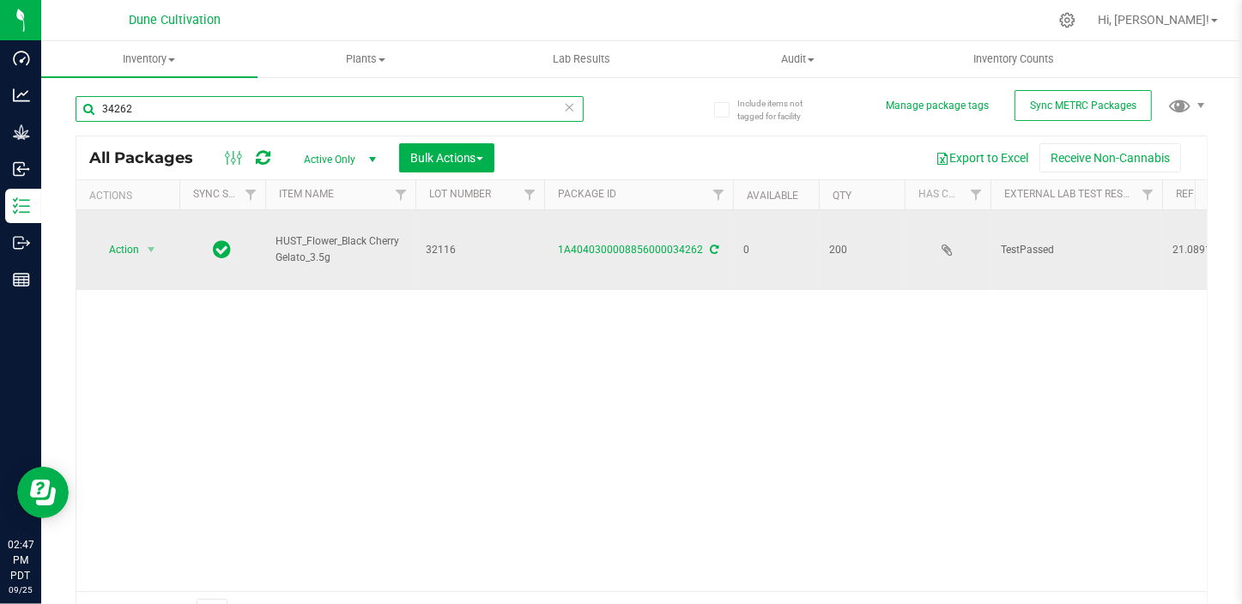
type input "34262"
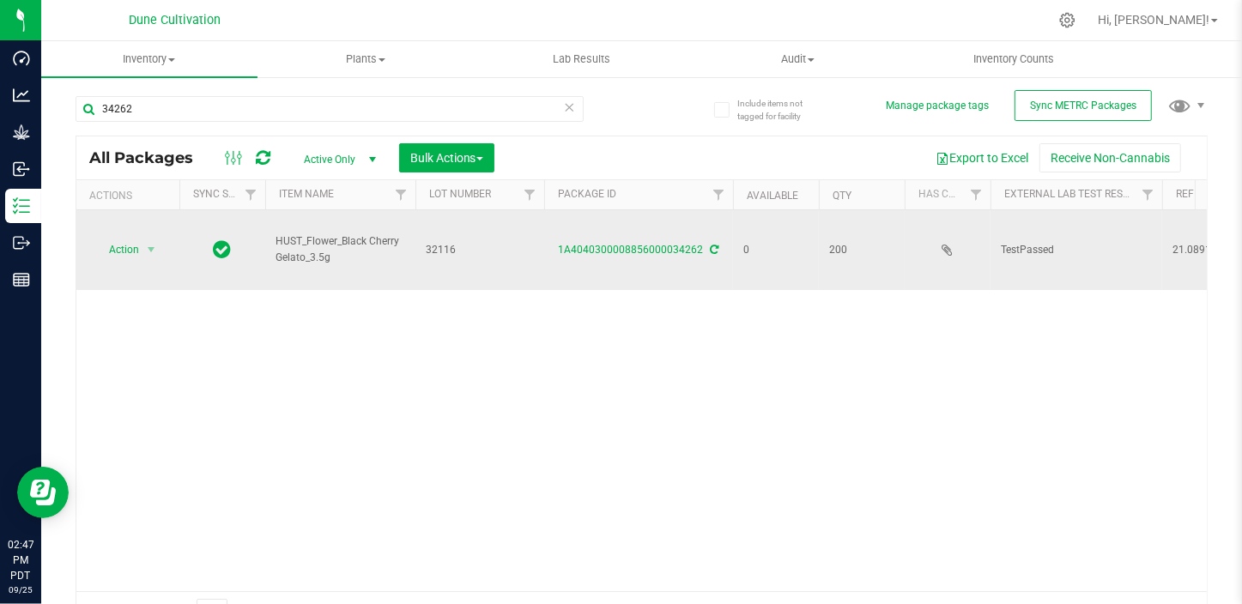
click at [606, 221] on td "1A4040300008856000034262" at bounding box center [638, 250] width 189 height 80
click at [612, 244] on link "1A4040300008856000034262" at bounding box center [631, 250] width 145 height 12
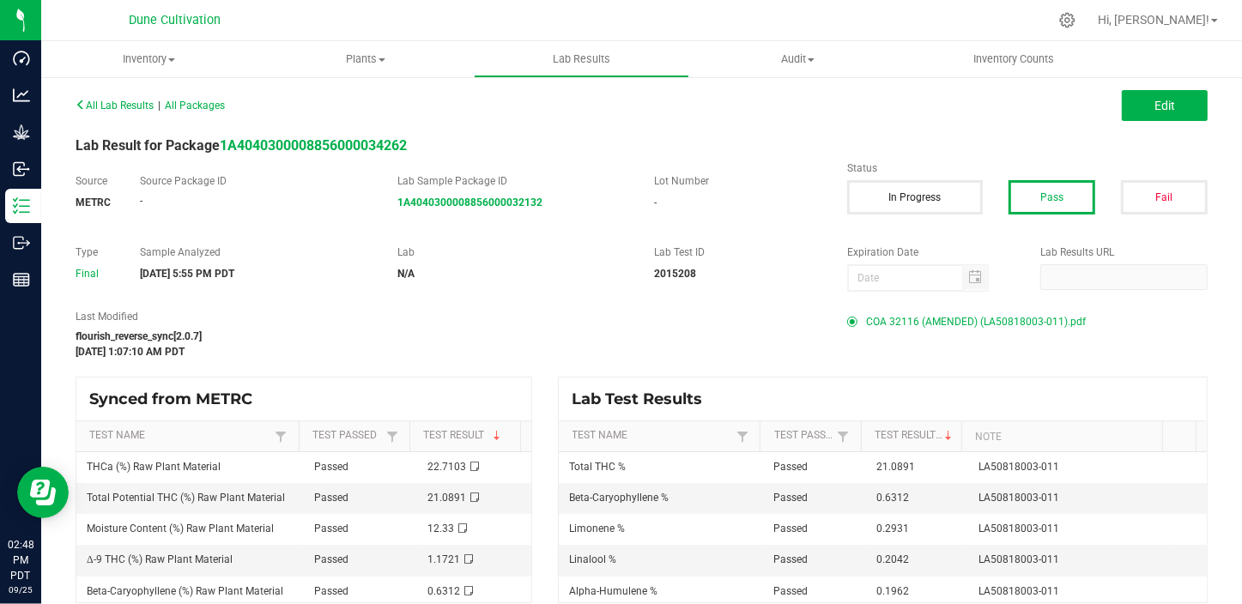
click at [928, 317] on span "COA 32116 (AMENDED) (LA50818003-011).pdf" at bounding box center [976, 322] width 220 height 26
